Goal: Find contact information: Find contact information

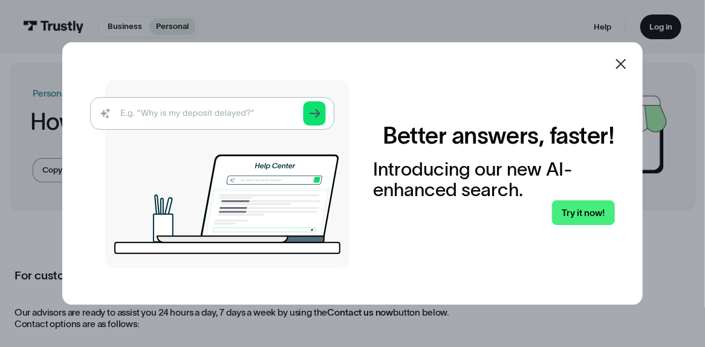
click at [626, 64] on icon at bounding box center [620, 64] width 15 height 15
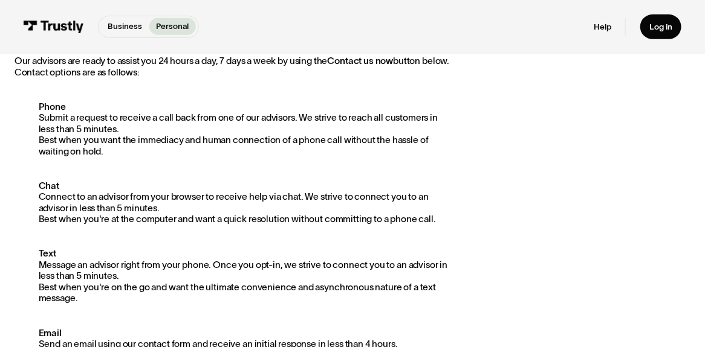
scroll to position [40, 0]
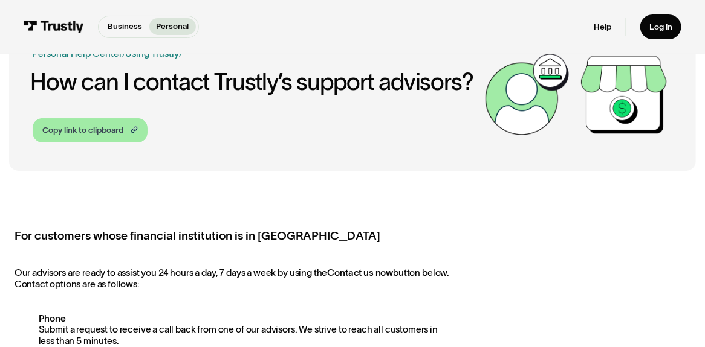
click at [109, 135] on div "Copy link to clipboard" at bounding box center [82, 130] width 81 height 12
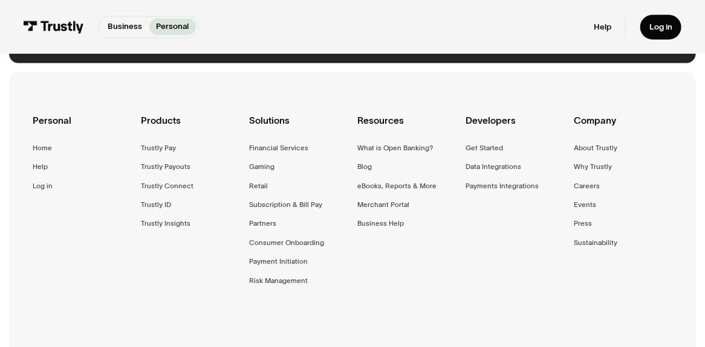
scroll to position [824, 0]
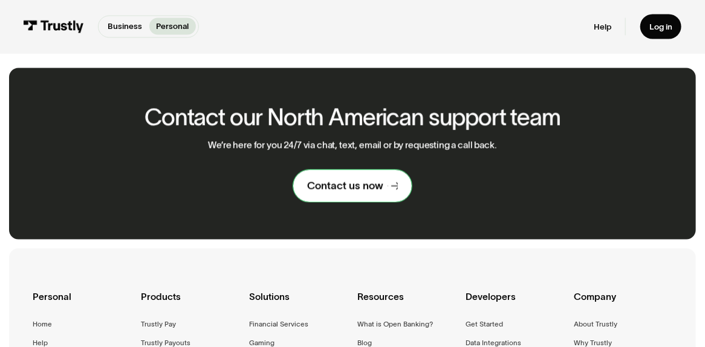
click at [319, 182] on div "Contact us now" at bounding box center [345, 186] width 76 height 14
